Goal: Contribute content: Add original content to the website for others to see

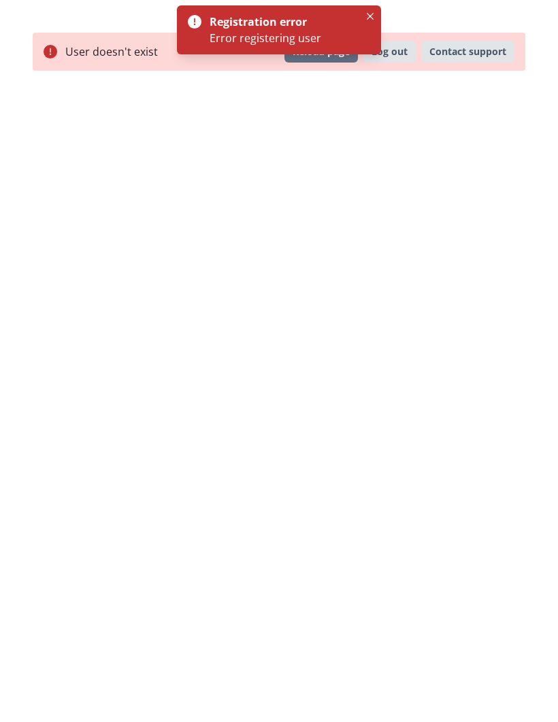
click at [429, 135] on div "User doesn't exist Reload page Log out Contact support" at bounding box center [279, 361] width 558 height 722
click at [406, 46] on button "Log out" at bounding box center [389, 52] width 52 height 22
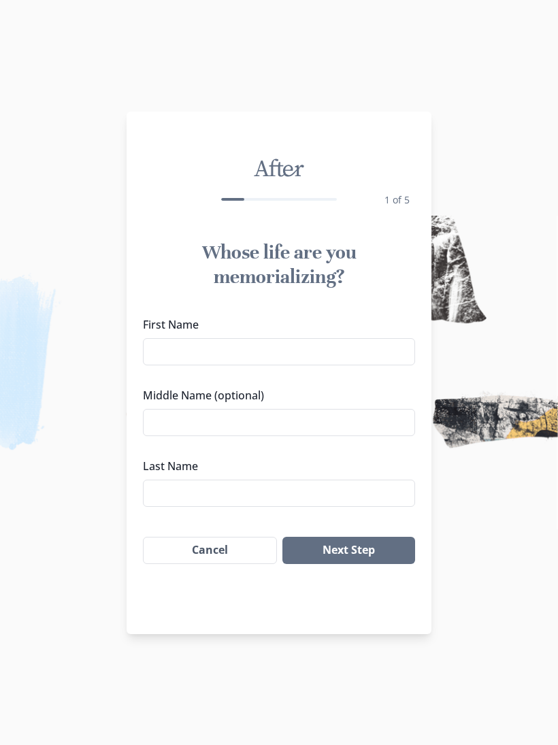
click at [171, 357] on input "First Name" at bounding box center [279, 351] width 272 height 27
type input "[PERSON_NAME]"
click at [159, 490] on input "Last Name" at bounding box center [279, 492] width 272 height 27
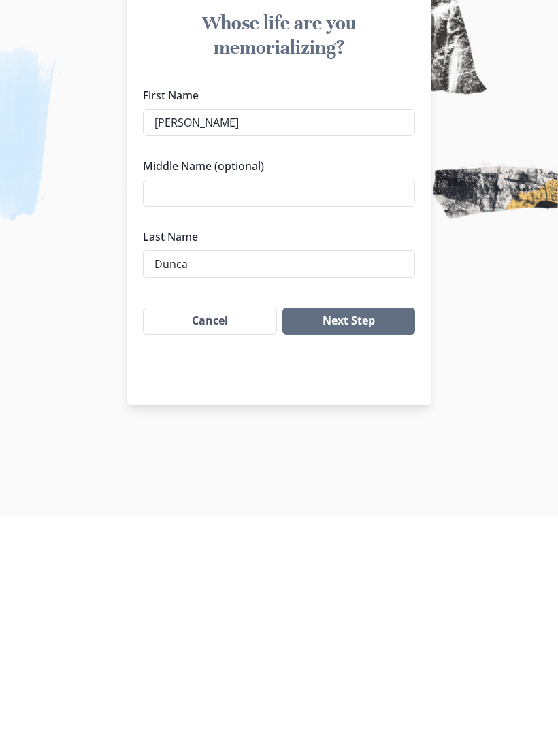
type input "[PERSON_NAME]"
click at [351, 536] on button "Next Step" at bounding box center [348, 549] width 133 height 27
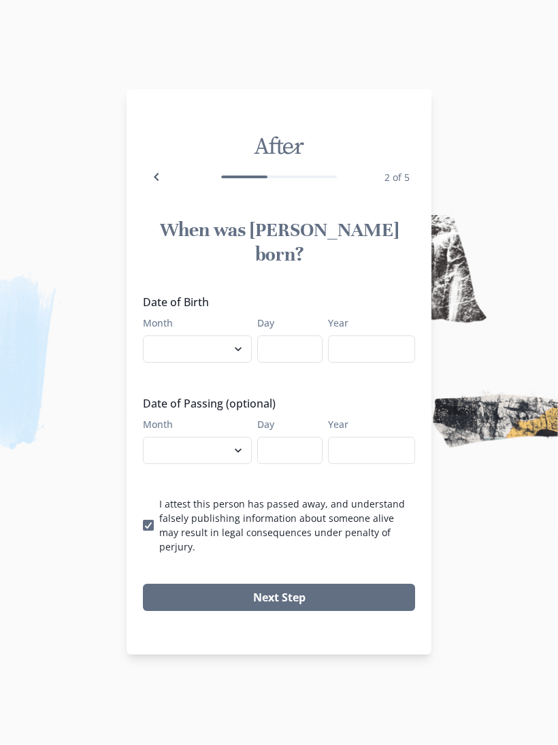
click at [182, 343] on select "January February March April May June July August September October November De…" at bounding box center [197, 349] width 109 height 27
select select "9"
click at [279, 347] on input "Day" at bounding box center [289, 349] width 65 height 27
type input "20"
click at [386, 341] on input "Year" at bounding box center [371, 349] width 87 height 27
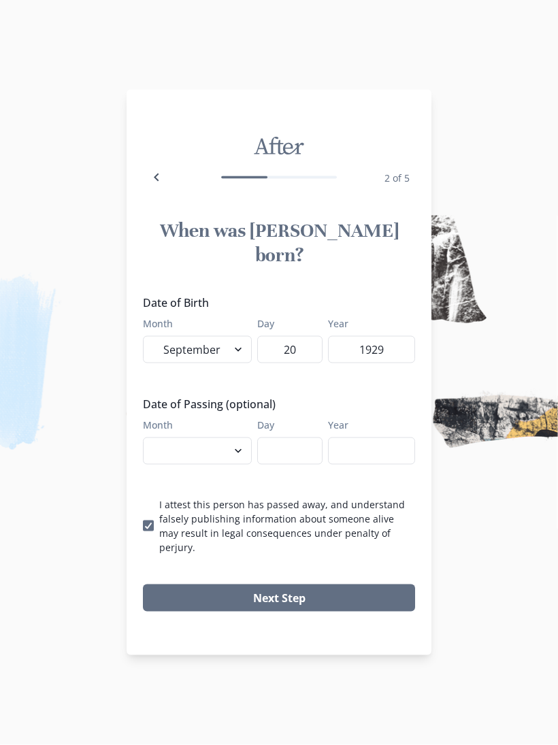
type input "1929"
click at [233, 452] on select "January February March April May June July August September October November De…" at bounding box center [197, 450] width 109 height 27
select select "10"
click at [279, 449] on input "Day" at bounding box center [289, 450] width 65 height 27
type input "1"
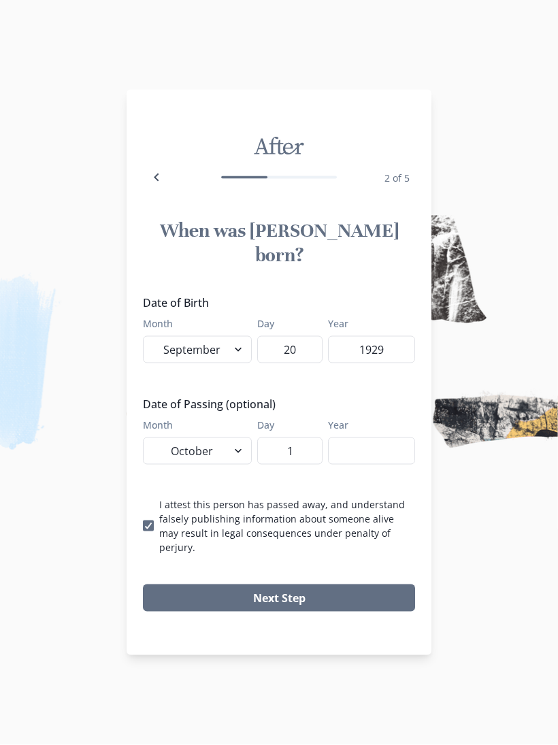
click at [373, 443] on input "Year" at bounding box center [371, 450] width 87 height 27
type input "2025"
click at [267, 584] on button "Next Step" at bounding box center [279, 597] width 272 height 27
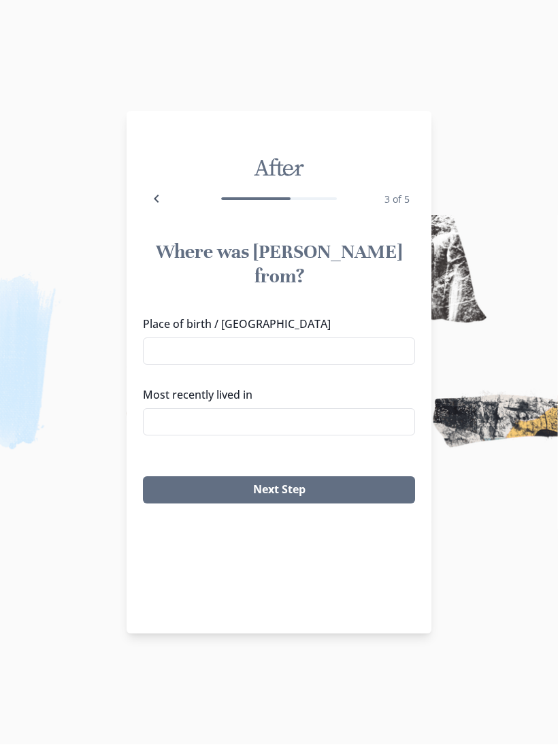
click at [160, 338] on input "Place of birth / [GEOGRAPHIC_DATA]" at bounding box center [279, 351] width 272 height 27
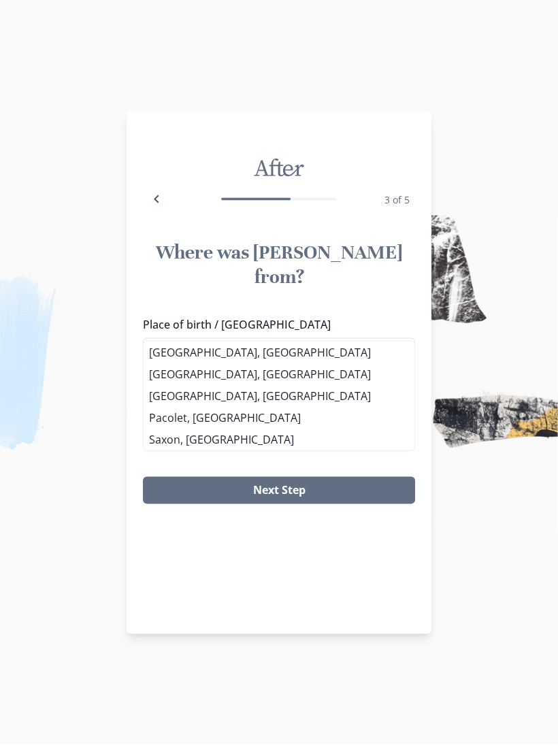
click at [156, 353] on li "[GEOGRAPHIC_DATA], [GEOGRAPHIC_DATA]" at bounding box center [278, 352] width 271 height 22
type input "[GEOGRAPHIC_DATA], [GEOGRAPHIC_DATA]"
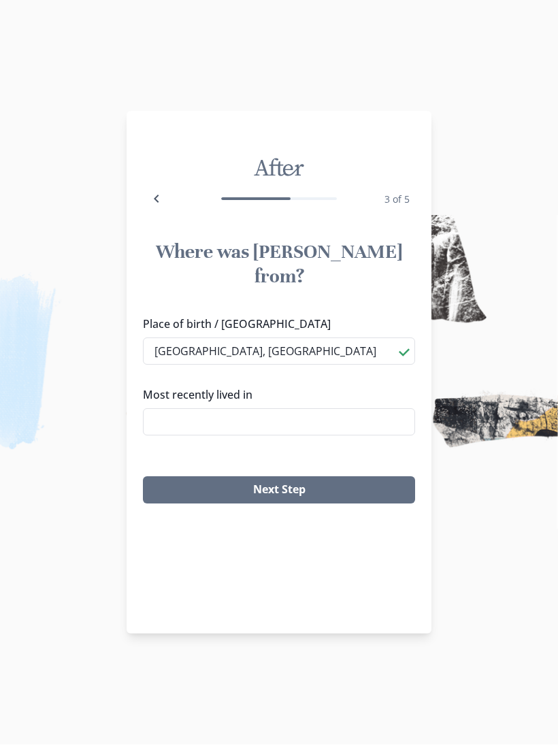
click at [165, 409] on input "Most recently lived in" at bounding box center [279, 422] width 272 height 27
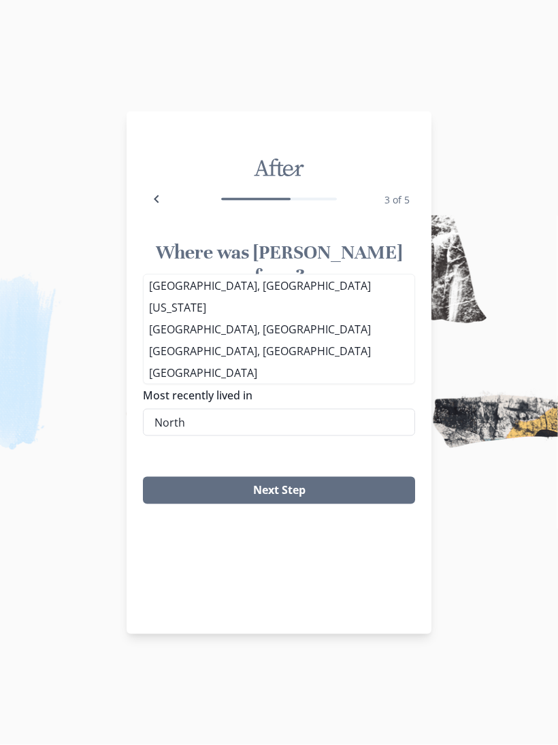
click at [155, 286] on li "[GEOGRAPHIC_DATA], [GEOGRAPHIC_DATA]" at bounding box center [278, 286] width 271 height 22
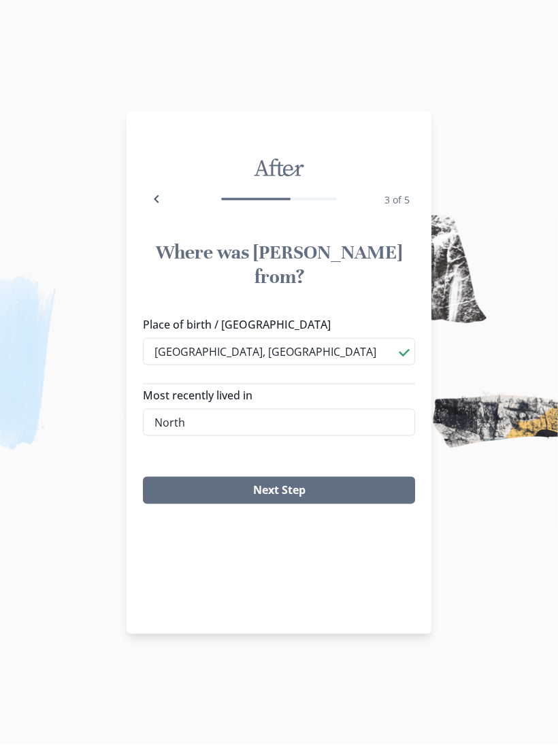
type input "[GEOGRAPHIC_DATA], [GEOGRAPHIC_DATA]"
click at [268, 477] on button "Next Step" at bounding box center [279, 490] width 272 height 27
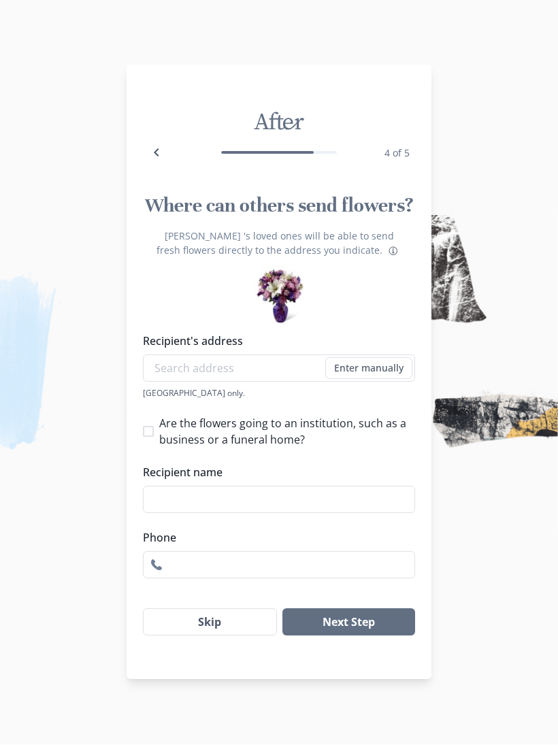
click at [196, 626] on button "Skip" at bounding box center [210, 622] width 134 height 27
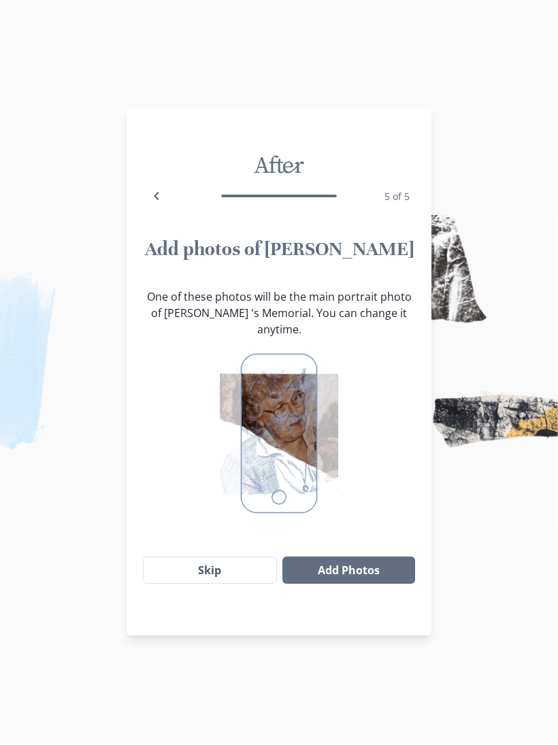
click at [280, 420] on img at bounding box center [279, 434] width 118 height 170
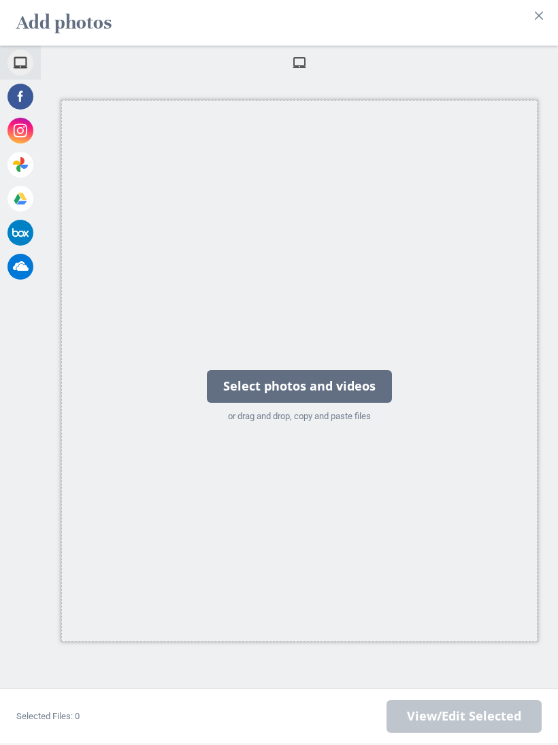
click at [334, 386] on div "Select photos and videos" at bounding box center [299, 387] width 185 height 33
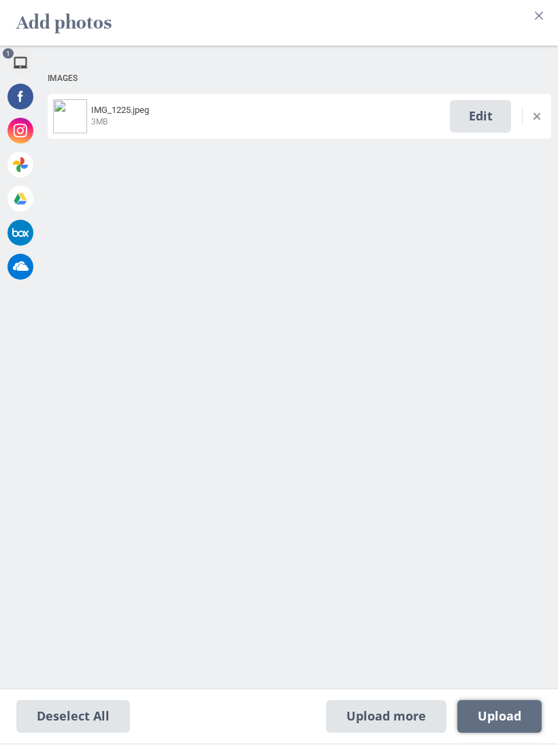
click at [517, 713] on span "Upload 1" at bounding box center [499, 716] width 44 height 15
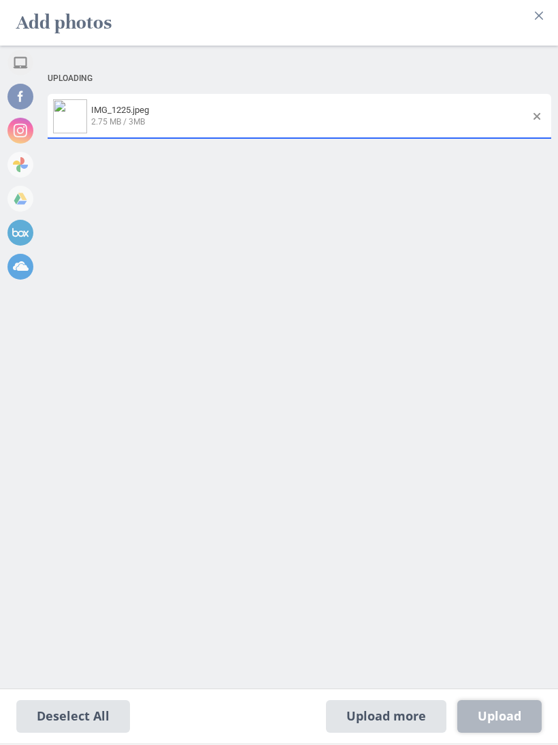
select select "2020"
select select "6"
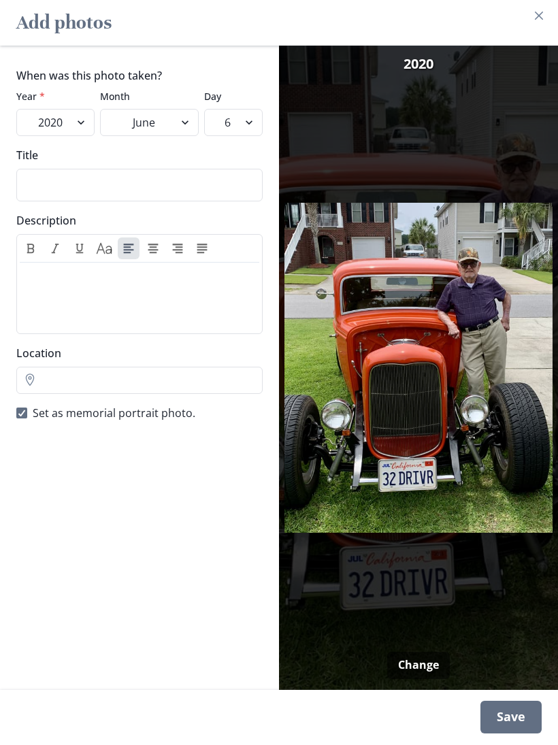
click at [521, 717] on div "Save" at bounding box center [510, 717] width 61 height 33
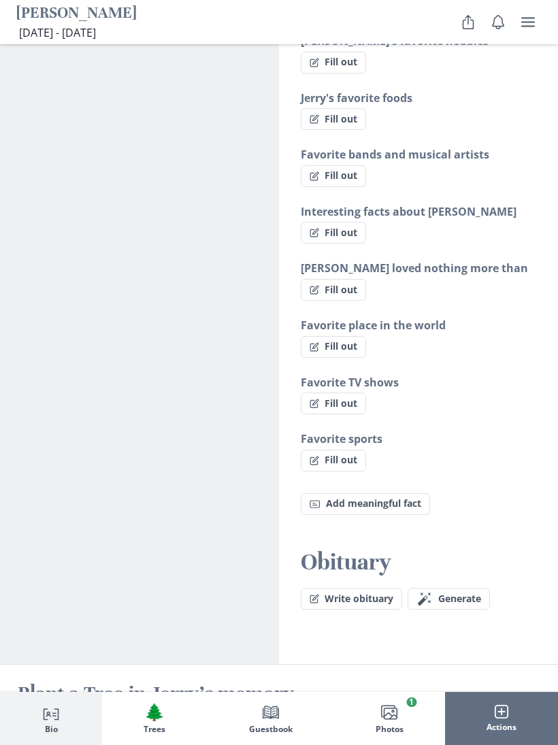
scroll to position [1349, 0]
click at [339, 587] on button "Write obituary" at bounding box center [351, 598] width 101 height 22
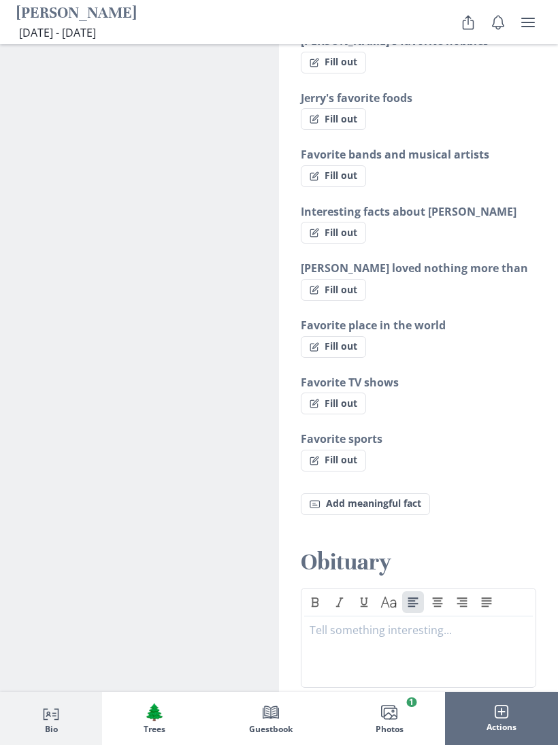
click at [339, 693] on button "Cancel" at bounding box center [330, 706] width 59 height 27
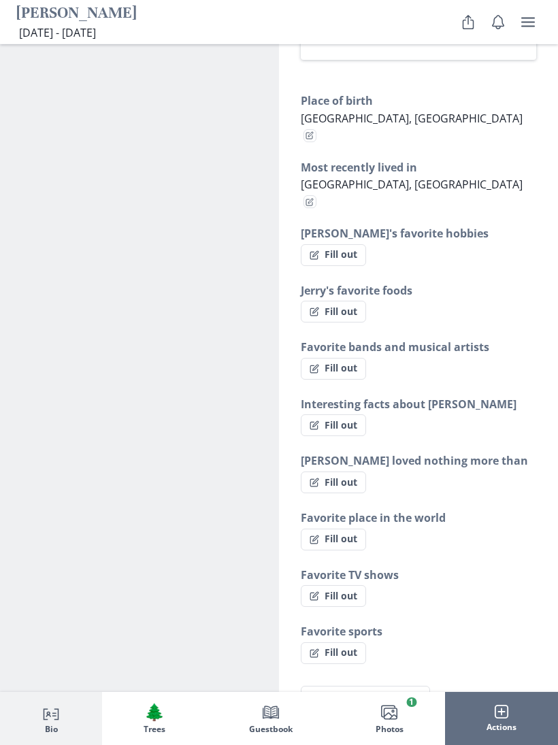
scroll to position [1220, 0]
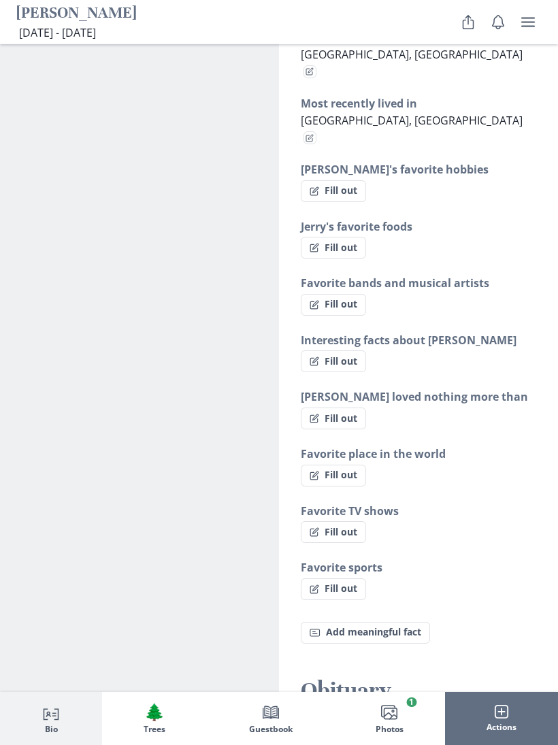
click at [48, 720] on icon "Person profile" at bounding box center [51, 712] width 16 height 16
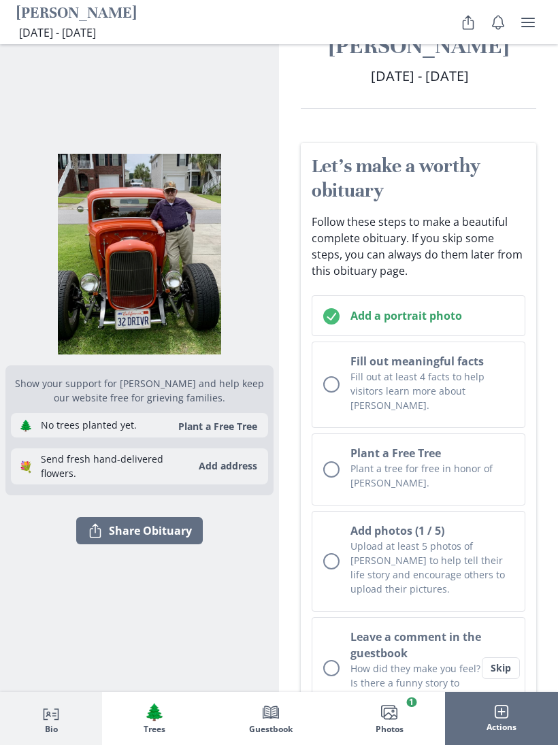
scroll to position [0, 0]
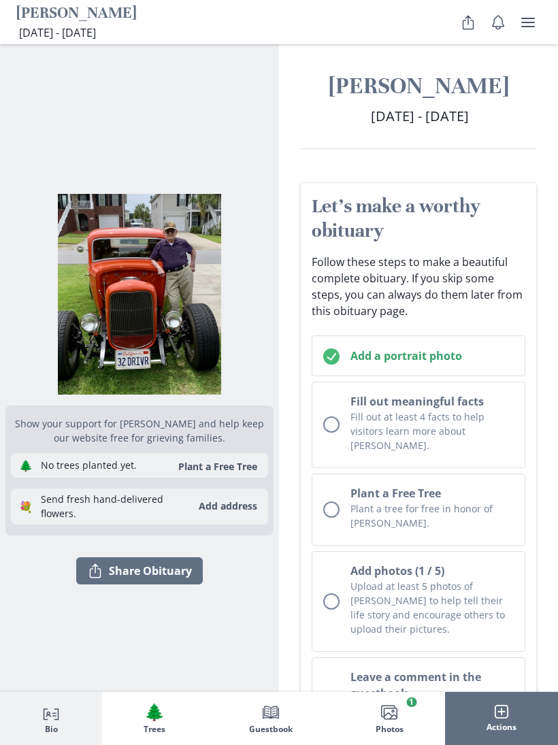
click at [326, 418] on div "Unchecked circle" at bounding box center [331, 424] width 16 height 16
